Goal: Entertainment & Leisure: Consume media (video, audio)

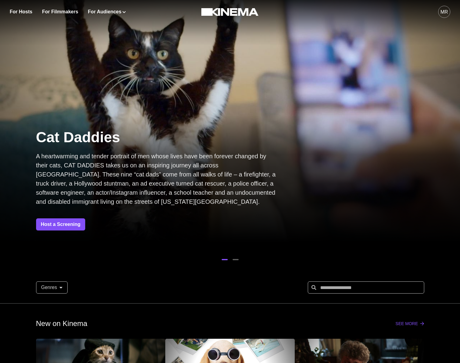
drag, startPoint x: 442, startPoint y: 27, endPoint x: 445, endPoint y: 13, distance: 14.8
click at [445, 13] on div "MR" at bounding box center [444, 11] width 8 height 7
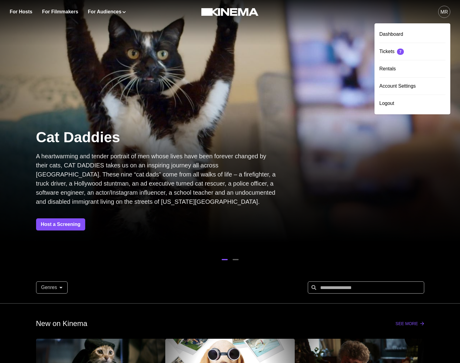
click at [410, 36] on div "Dashboard" at bounding box center [412, 34] width 66 height 17
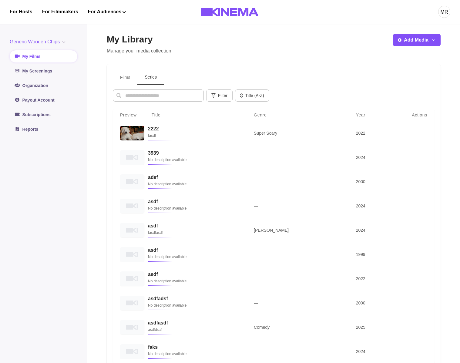
click at [153, 77] on button "Series" at bounding box center [150, 77] width 27 height 14
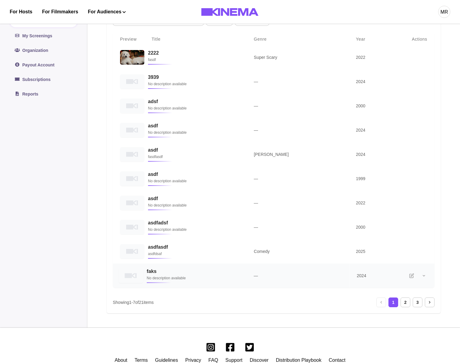
scroll to position [102, 0]
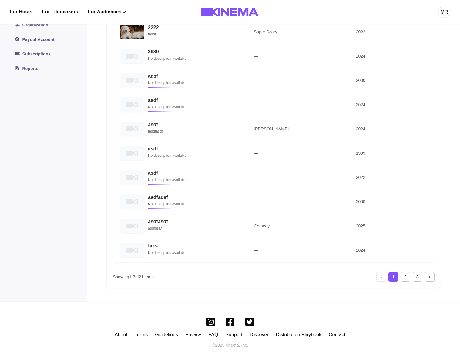
click at [405, 280] on div "2" at bounding box center [405, 277] width 10 height 10
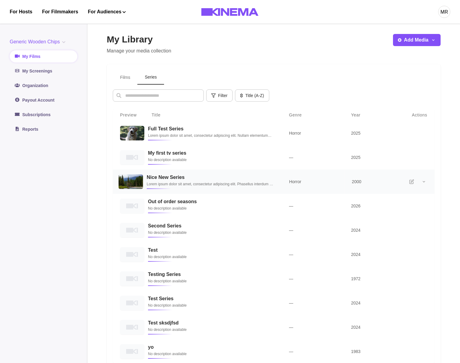
click at [166, 185] on p "Lorem ipsum dolor sit amet, consectetur adipiscing elit. Phasellus interdum at …" at bounding box center [211, 184] width 128 height 6
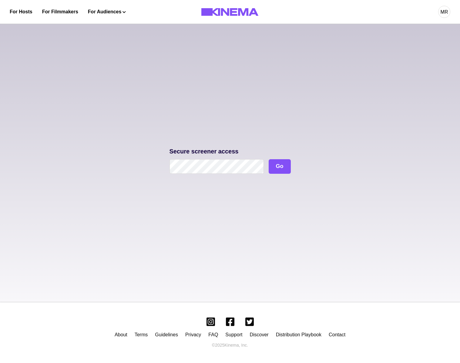
click at [193, 154] on p "Secure screener access" at bounding box center [229, 151] width 121 height 6
click at [277, 166] on button "Go" at bounding box center [280, 166] width 22 height 15
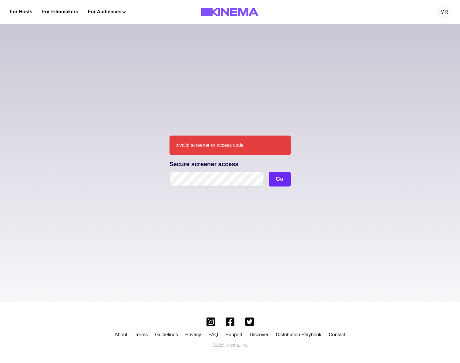
click at [277, 182] on button "Go" at bounding box center [280, 179] width 22 height 15
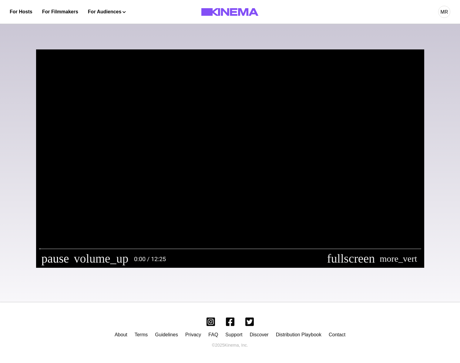
click at [45, 257] on button "pause" at bounding box center [55, 258] width 32 height 18
type input "********"
